Goal: Task Accomplishment & Management: Manage account settings

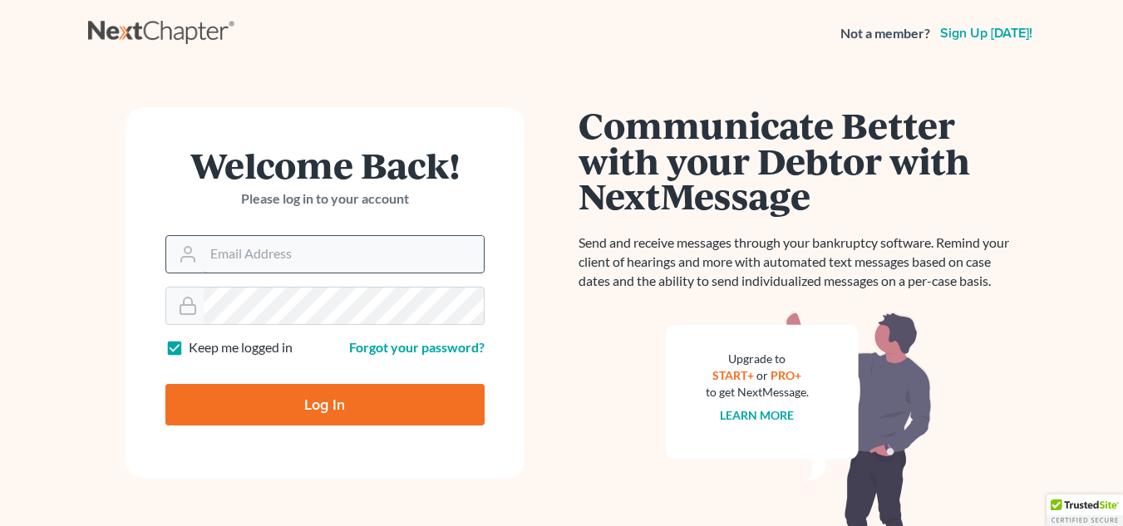
click at [427, 242] on input "Email Address" at bounding box center [344, 254] width 280 height 37
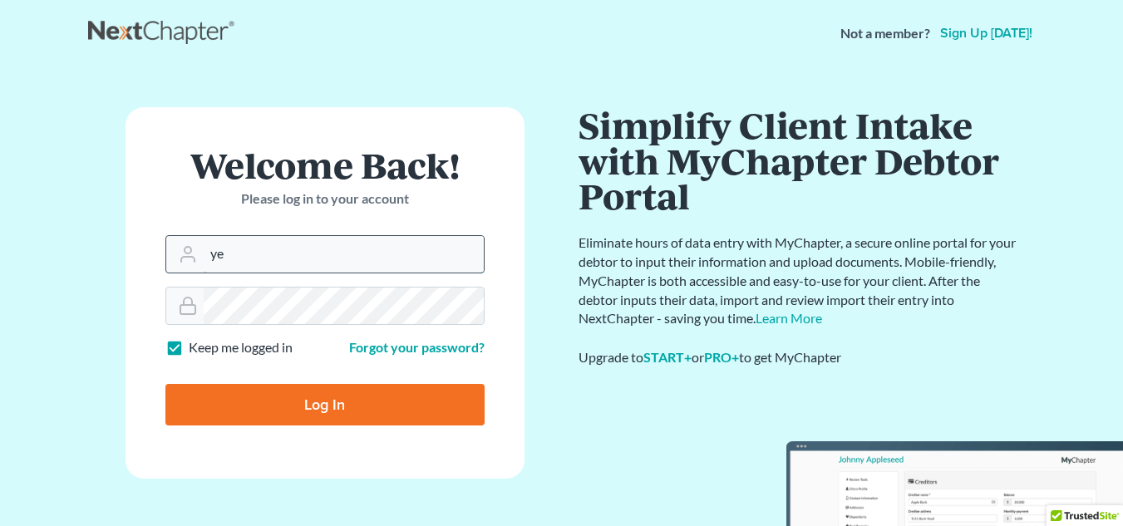
type input "[PERSON_NAME][EMAIL_ADDRESS][DOMAIN_NAME]"
click at [223, 442] on form "Welcome Back! Please log in to your account Email Address yeimy@mynjlaw.com Pas…" at bounding box center [325, 293] width 399 height 372
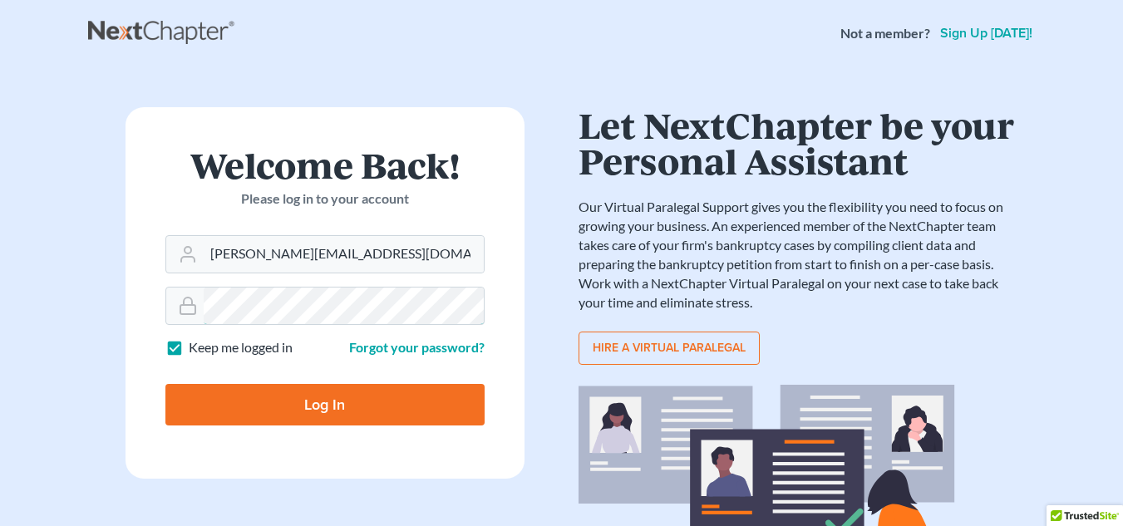
click at [165, 384] on input "Log In" at bounding box center [324, 405] width 319 height 42
type input "Thinking..."
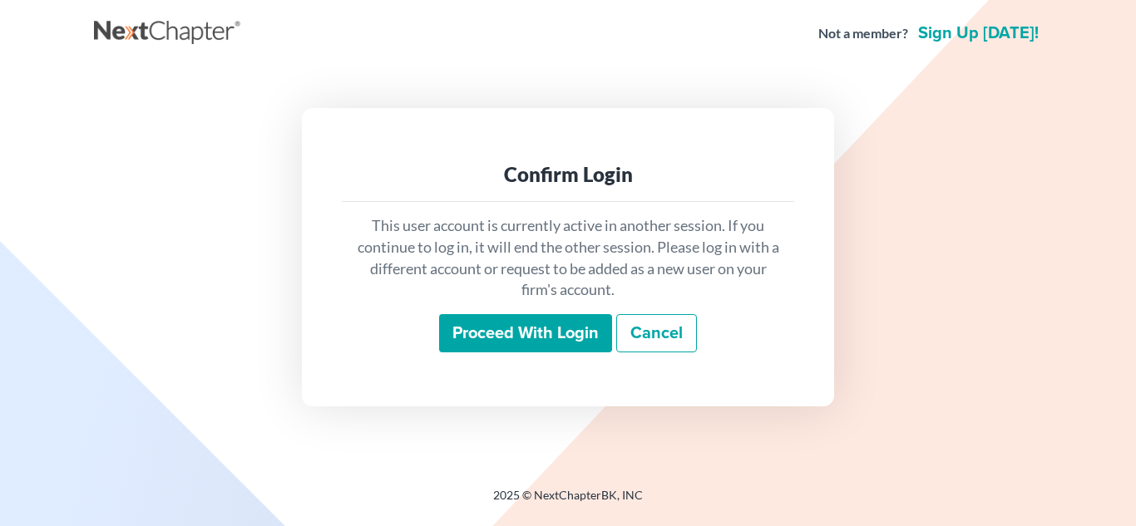
click at [545, 327] on input "Proceed with login" at bounding box center [525, 333] width 173 height 38
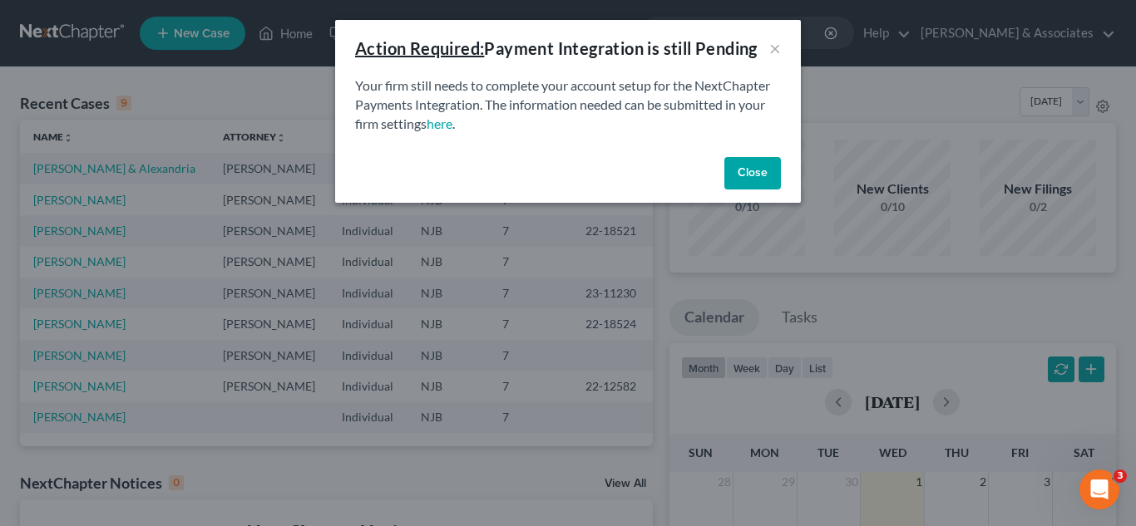
click at [762, 169] on button "Close" at bounding box center [752, 173] width 57 height 33
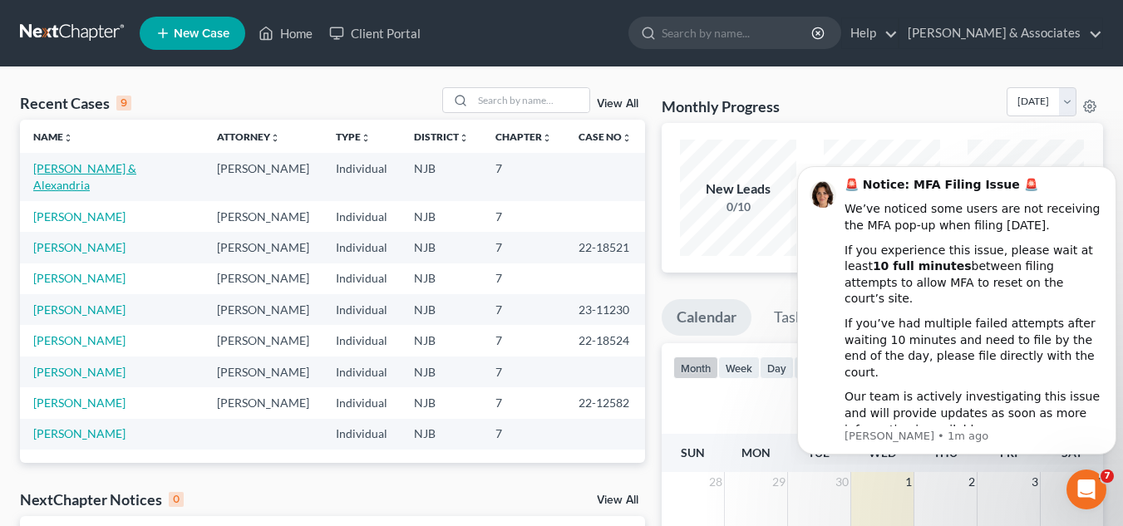
click at [136, 166] on link "[PERSON_NAME] & Alexandria" at bounding box center [84, 176] width 103 height 31
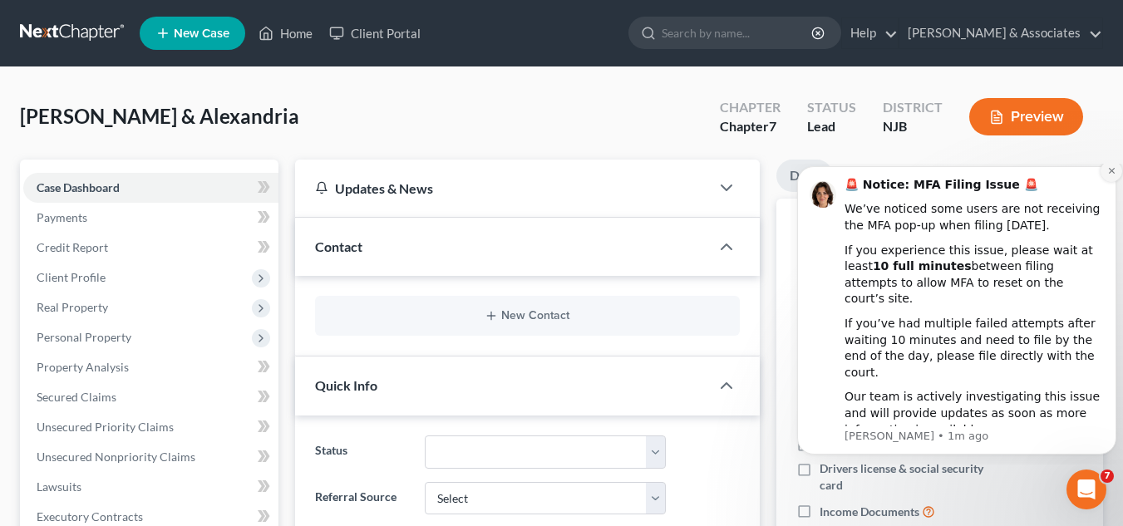
click at [1111, 175] on icon "Dismiss notification" at bounding box center [1111, 170] width 9 height 9
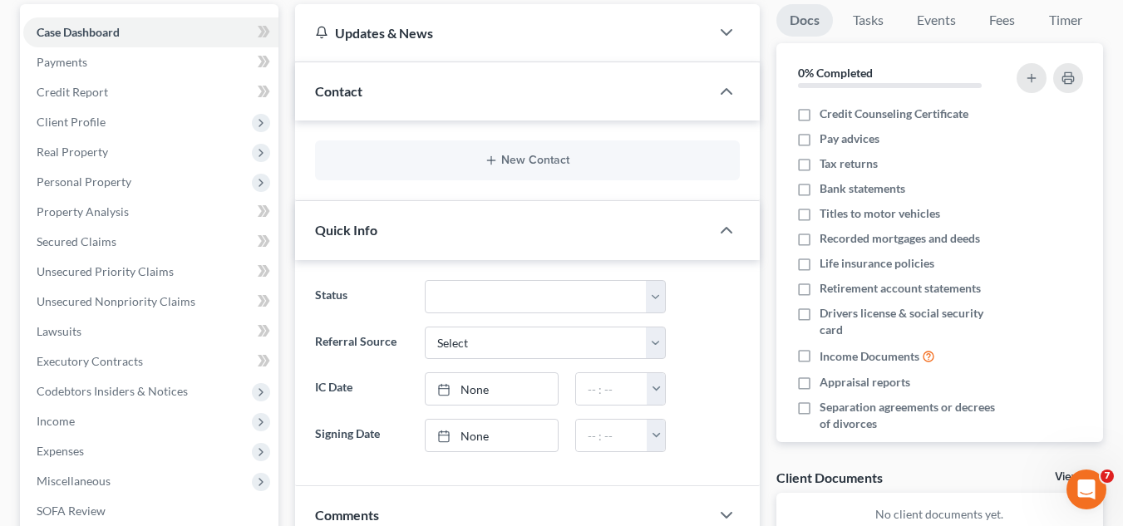
scroll to position [159, 0]
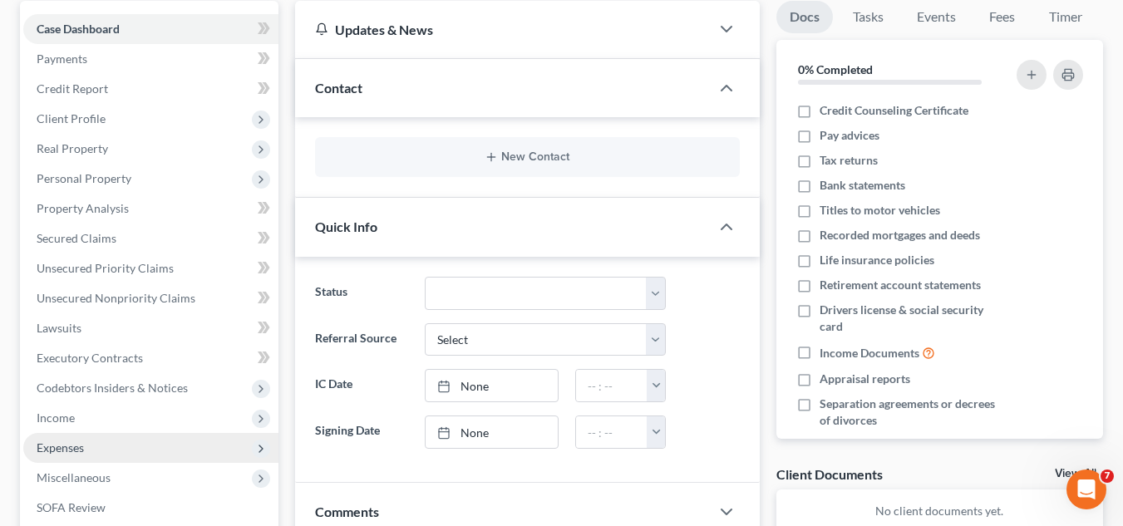
click at [72, 434] on span "Expenses" at bounding box center [150, 448] width 255 height 30
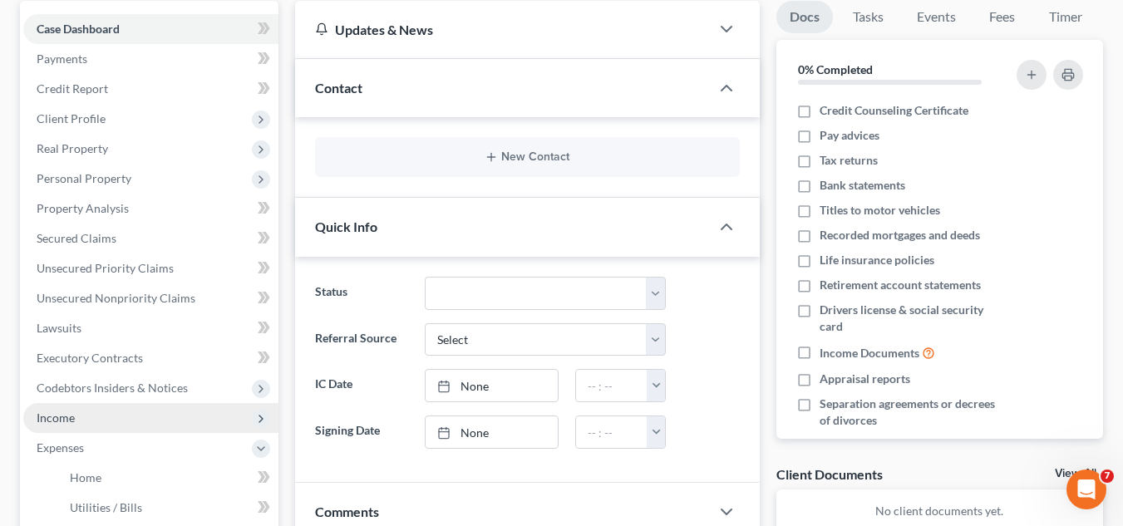
click at [84, 424] on span "Income" at bounding box center [150, 418] width 255 height 30
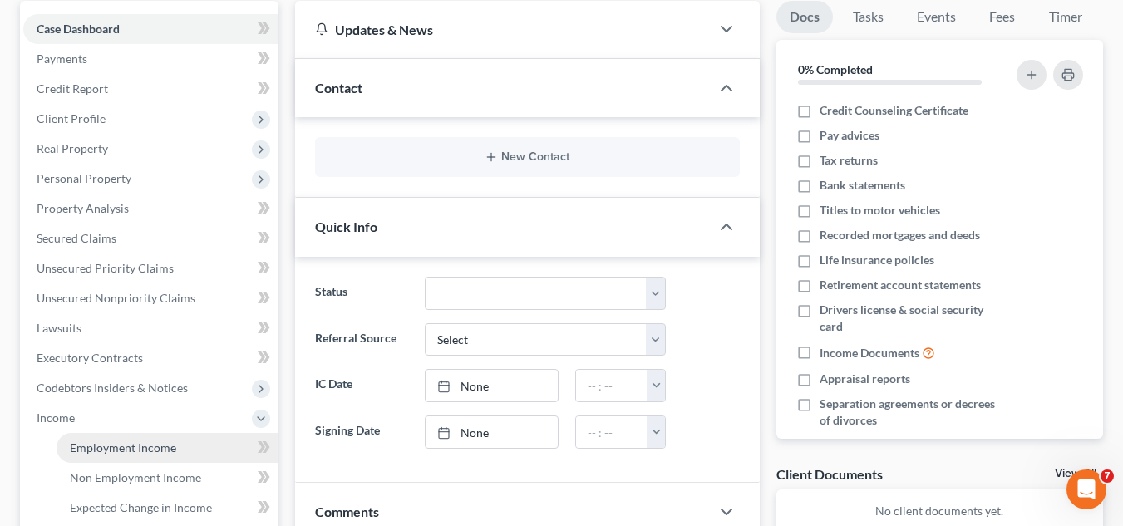
click at [91, 453] on span "Employment Income" at bounding box center [123, 448] width 106 height 14
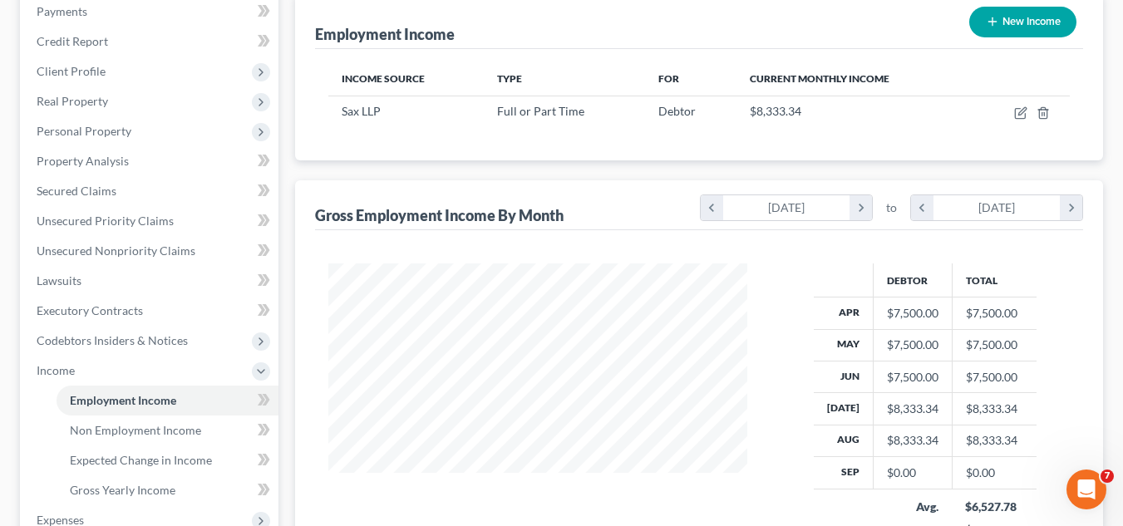
scroll to position [210, 0]
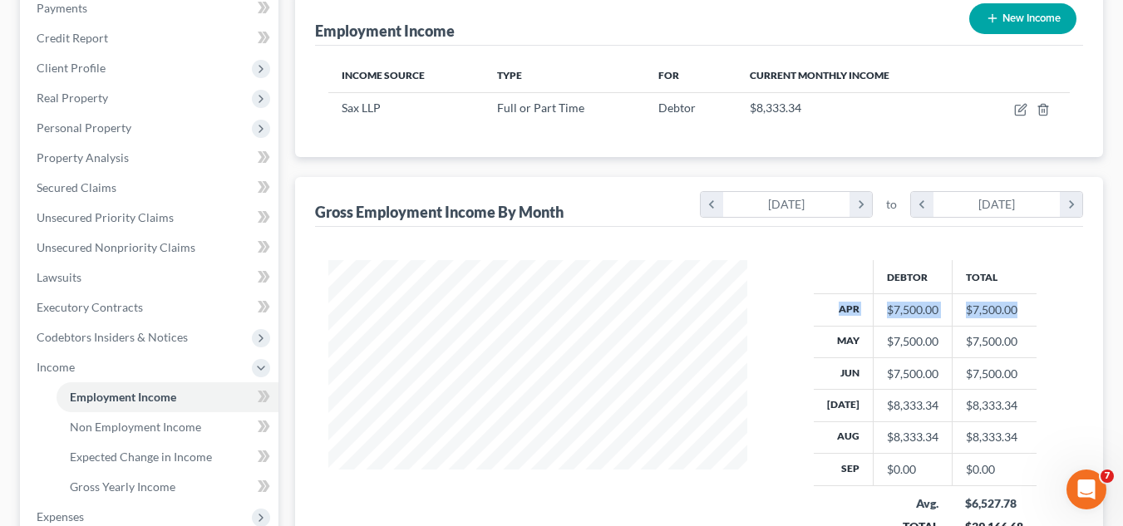
click at [1107, 295] on div "Employment Income Non Employment Income Expected Change in Income Gross Yearly …" at bounding box center [699, 355] width 825 height 811
click at [292, 483] on div "Employment Income Non Employment Income Expected Change in Income Gross Yearly …" at bounding box center [699, 355] width 825 height 811
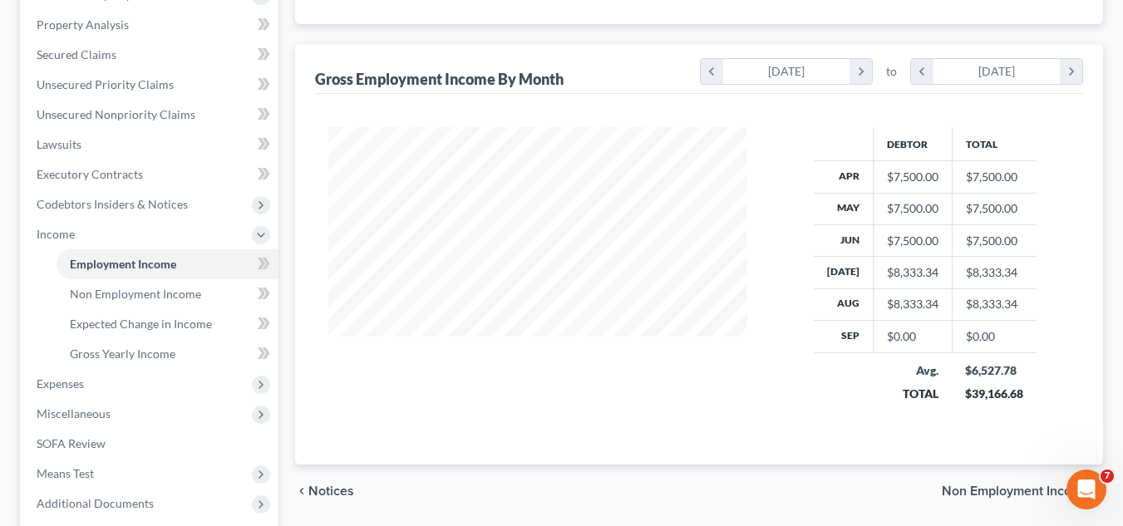
scroll to position [367, 0]
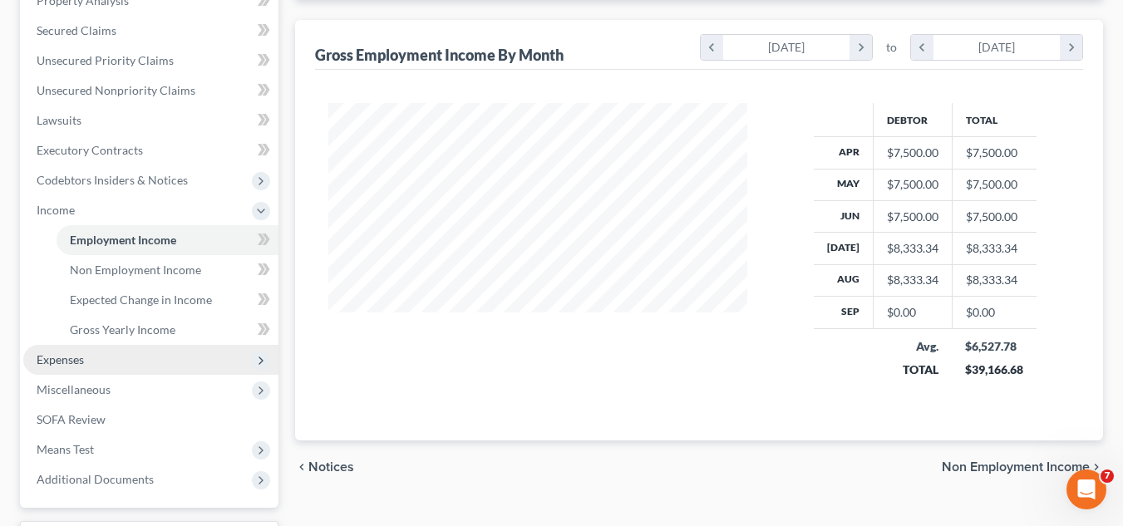
click at [106, 363] on span "Expenses" at bounding box center [150, 360] width 255 height 30
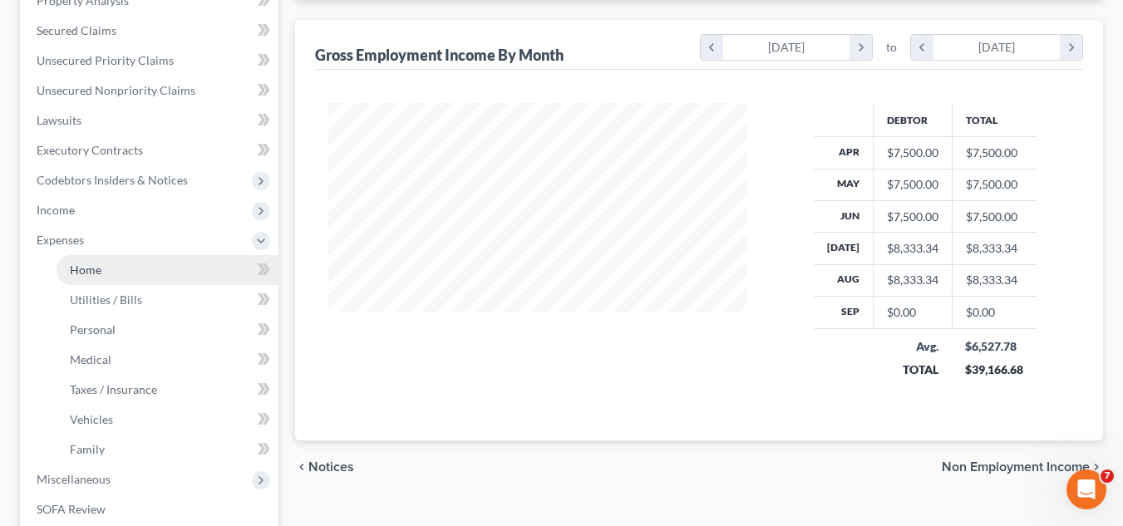
click at [188, 284] on link "Home" at bounding box center [168, 270] width 222 height 30
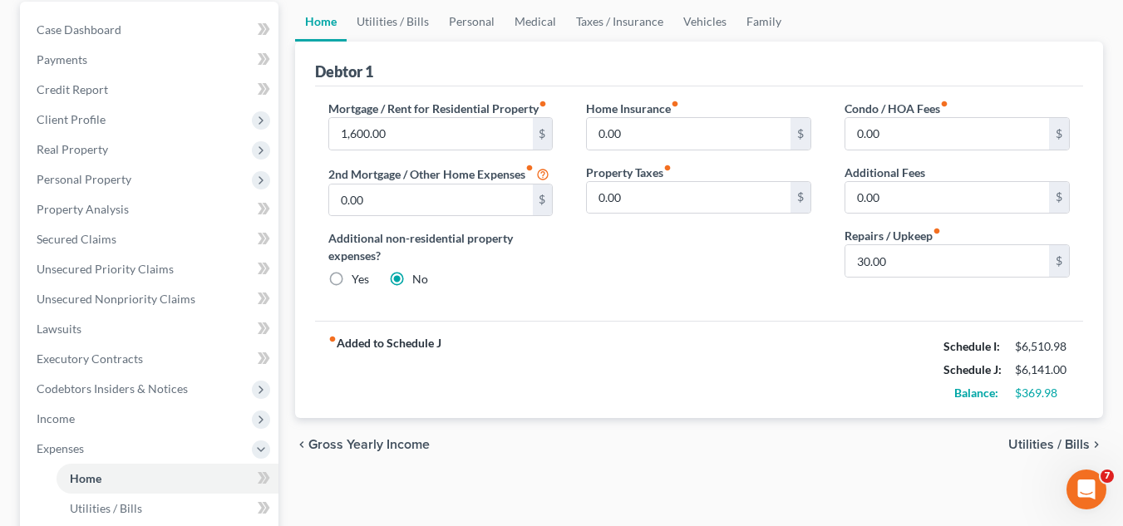
scroll to position [24, 0]
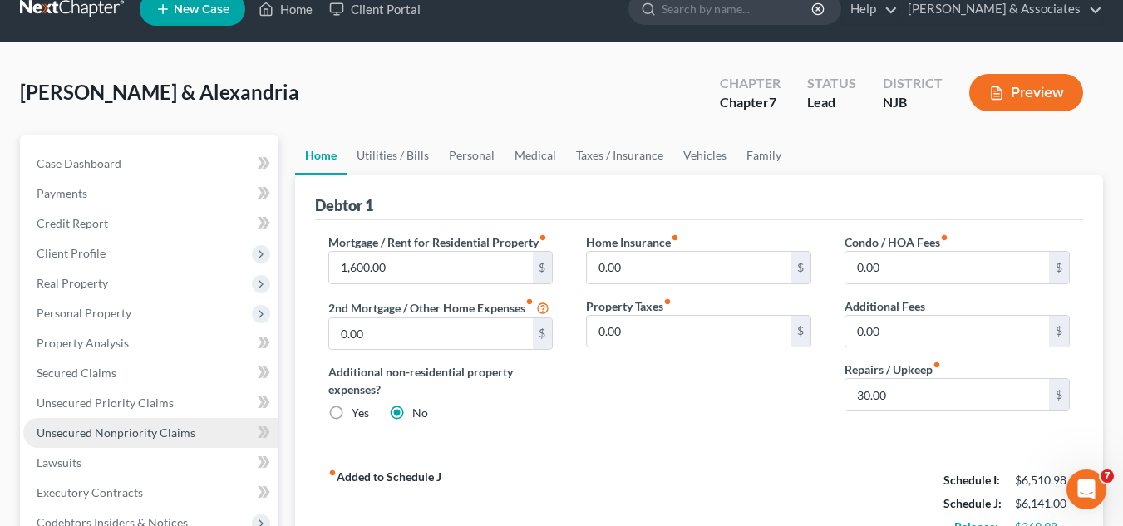
click at [95, 433] on span "Unsecured Nonpriority Claims" at bounding box center [116, 433] width 159 height 14
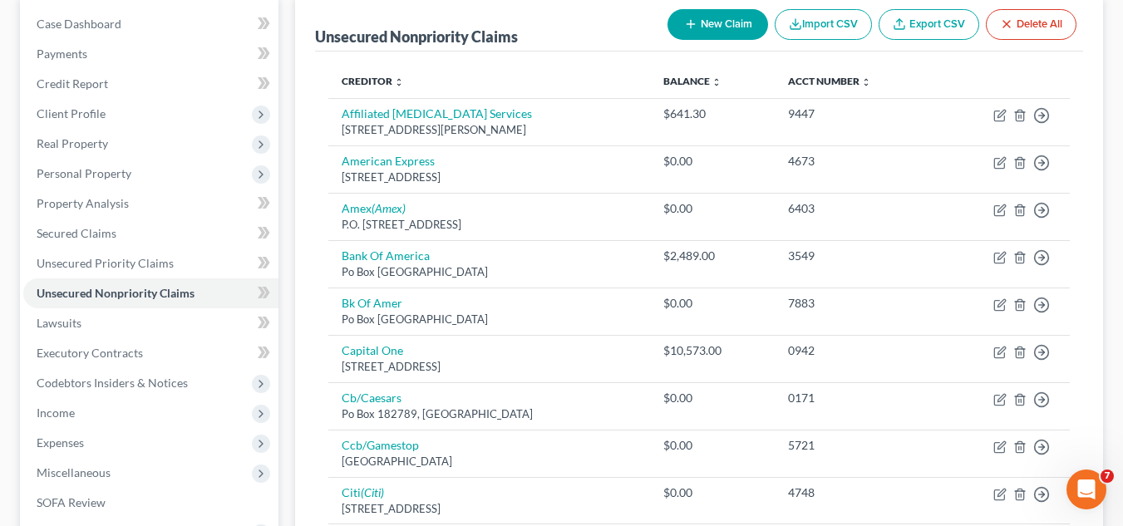
scroll to position [174, 0]
